Goal: Find contact information: Find contact information

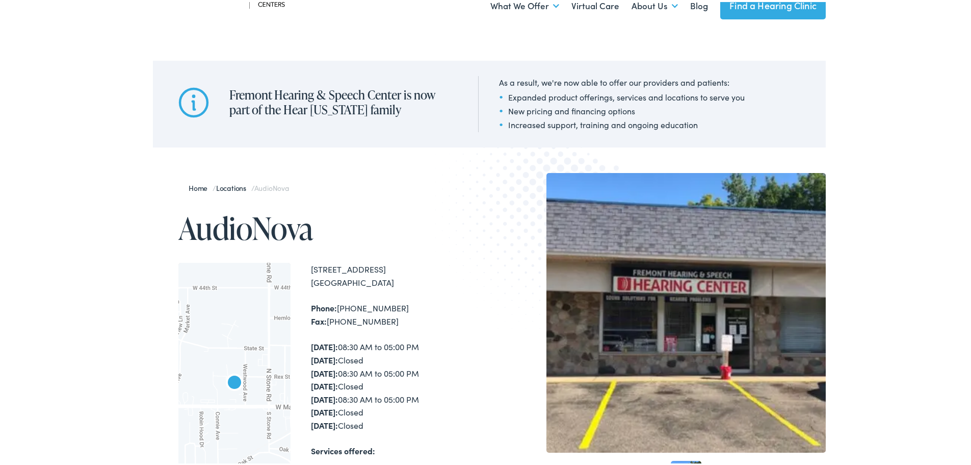
scroll to position [153, 0]
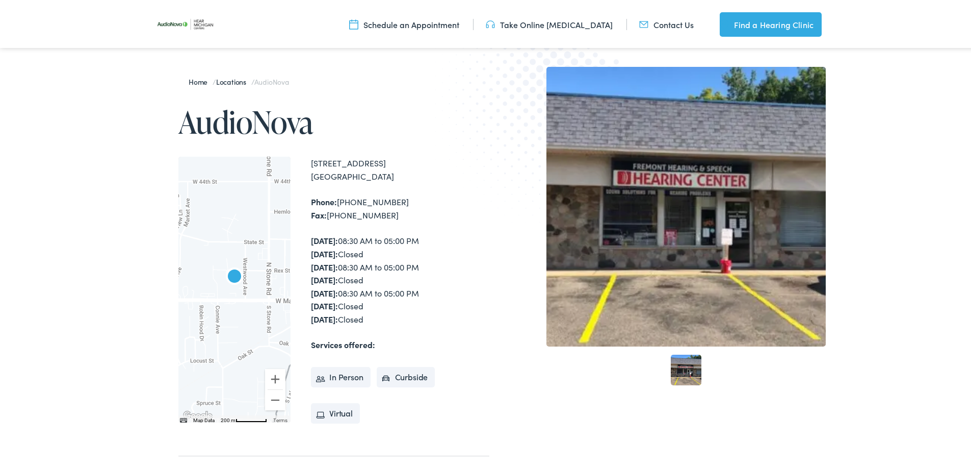
drag, startPoint x: 304, startPoint y: 159, endPoint x: 387, endPoint y: 178, distance: 84.9
click at [387, 178] on div "← Move left → Move right ↑ Move up ↓ Move down + Zoom in - Zoom out Home Jump l…" at bounding box center [333, 288] width 311 height 266
copy div "1019 West Main Street Fremont , MI 49412"
click at [422, 199] on div "Phone: 231-924-7940 Fax: 231-924-7960" at bounding box center [400, 206] width 178 height 26
drag, startPoint x: 302, startPoint y: 201, endPoint x: 387, endPoint y: 200, distance: 84.7
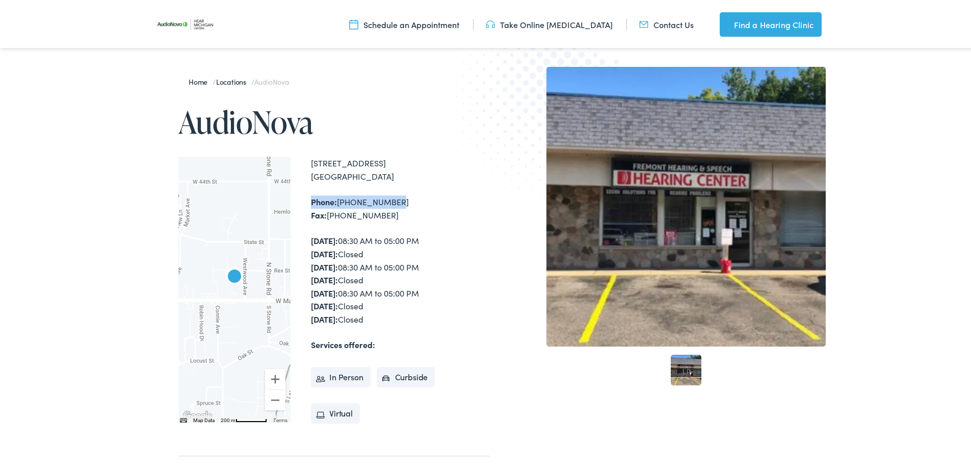
click at [387, 200] on div "← Move left → Move right ↑ Move up ↓ Move down + Zoom in - Zoom out Home Jump l…" at bounding box center [333, 288] width 311 height 266
copy div "Phone: 231-924-7940"
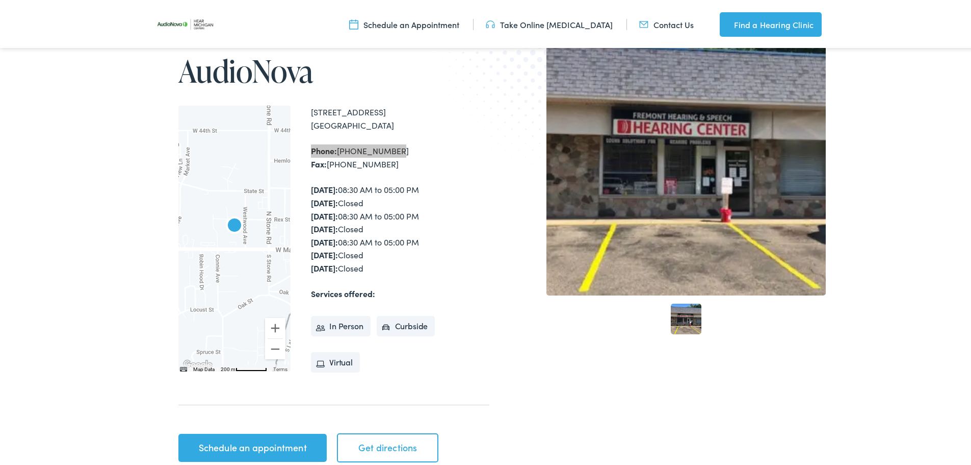
scroll to position [0, 0]
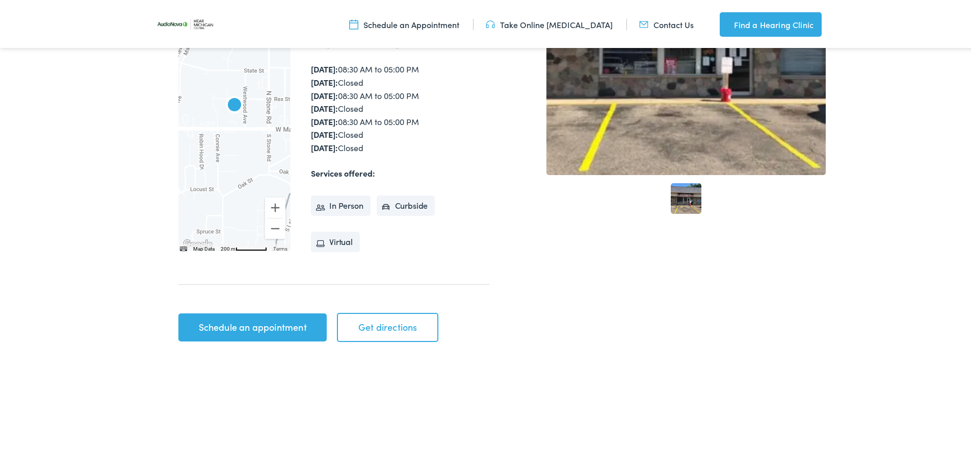
scroll to position [63, 0]
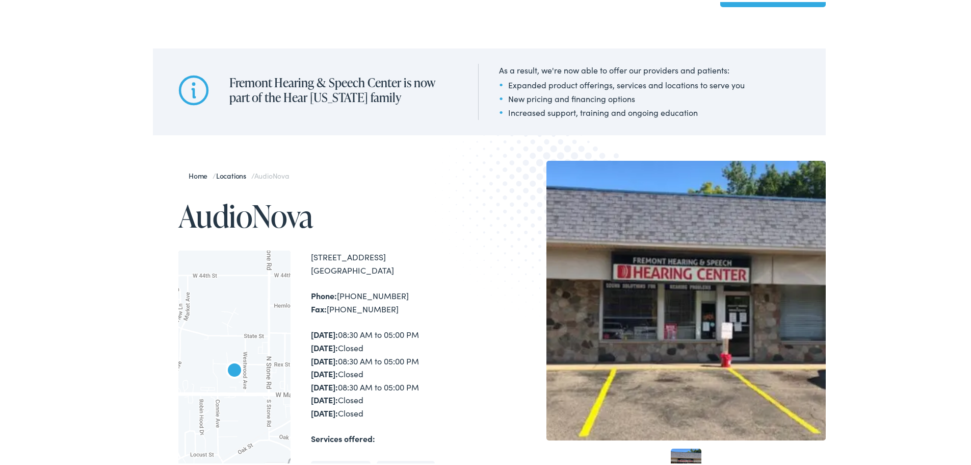
click at [61, 244] on div "Home / Locations / AudioNova AudioNova ← Move left → Move right ↑ Move up ↓ Mov…" at bounding box center [489, 385] width 979 height 555
